Goal: Submit feedback/report problem

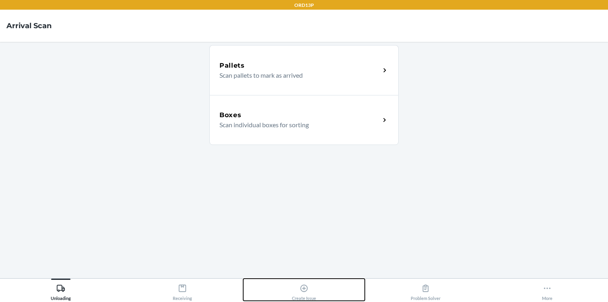
click at [303, 288] on icon at bounding box center [303, 288] width 7 height 7
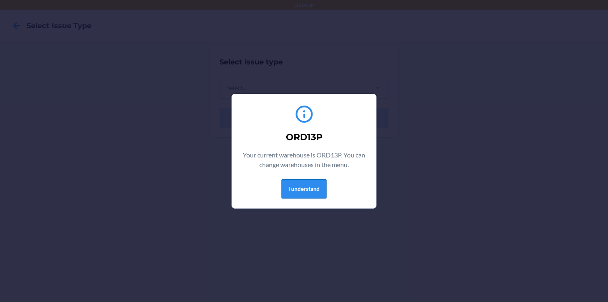
click at [304, 185] on button "I understand" at bounding box center [304, 188] width 45 height 19
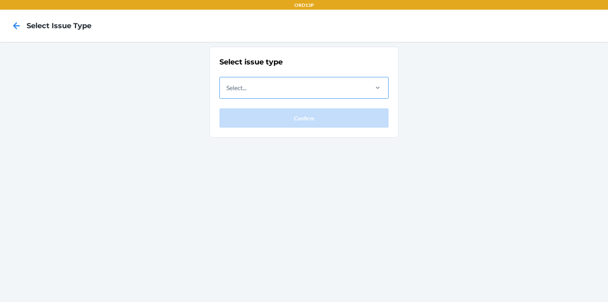
click at [276, 95] on div "Select..." at bounding box center [293, 87] width 147 height 21
click at [227, 93] on input "Select..." at bounding box center [226, 88] width 1 height 10
